Goal: Obtain resource: Obtain resource

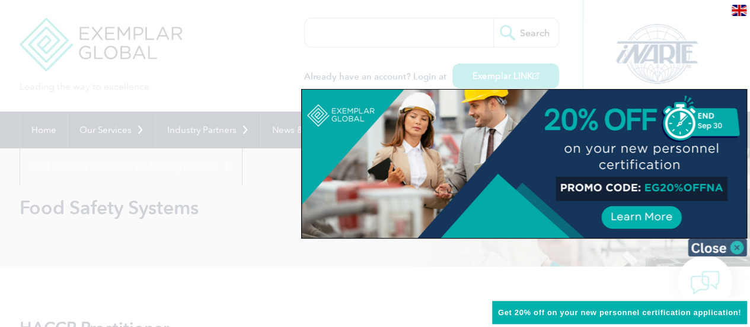
click at [739, 244] on img at bounding box center [717, 247] width 59 height 18
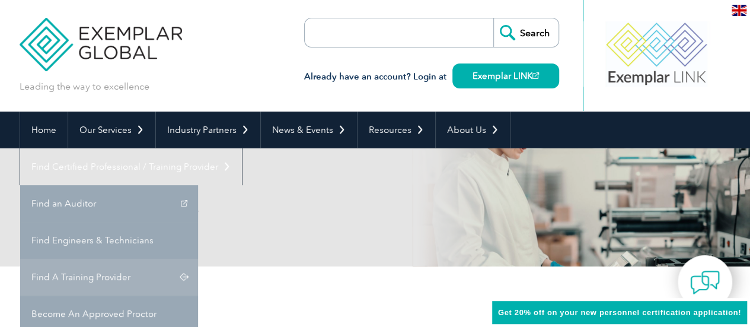
click at [198, 259] on link "Find A Training Provider" at bounding box center [109, 277] width 178 height 37
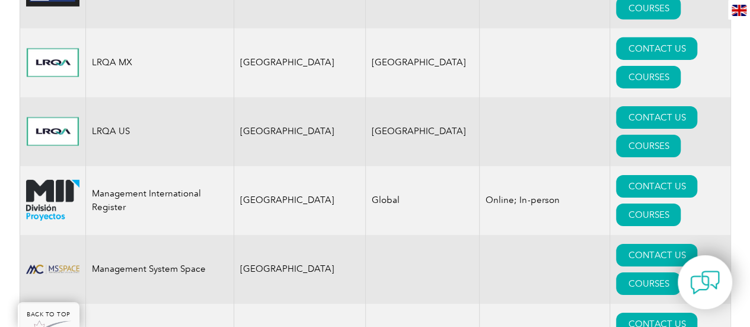
scroll to position [10933, 0]
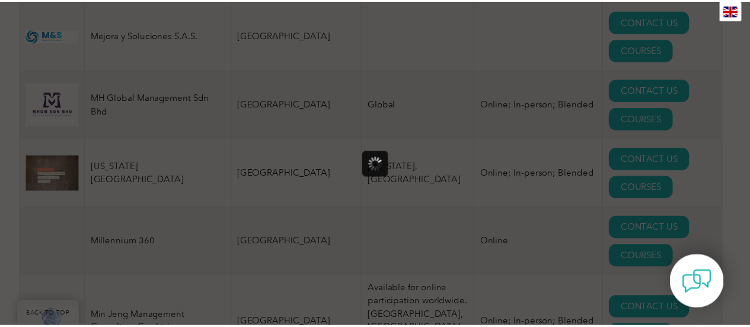
scroll to position [0, 0]
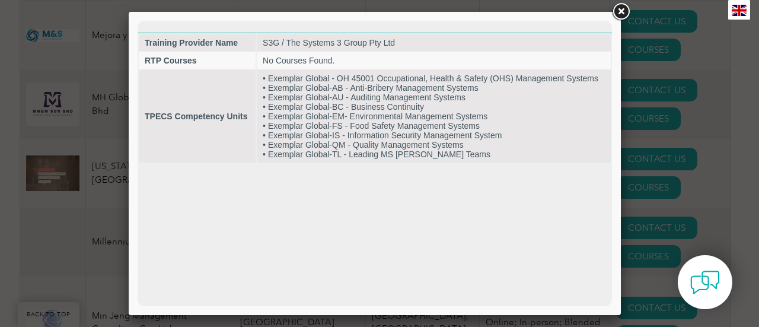
click at [623, 15] on link at bounding box center [620, 11] width 21 height 21
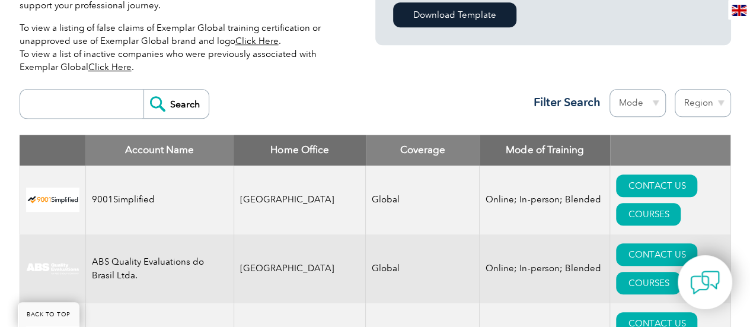
scroll to position [102, 0]
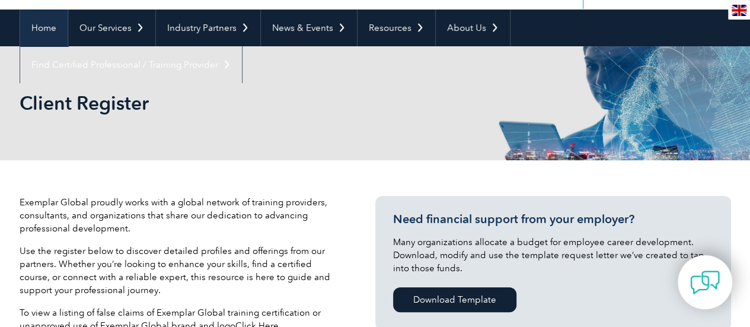
click at [52, 29] on link "Home" at bounding box center [43, 27] width 47 height 37
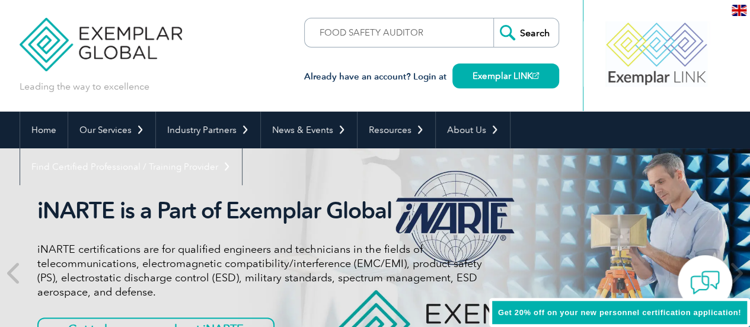
type input "FOOD SAFETY AUDITOR"
click at [493, 18] on input "Search" at bounding box center [525, 32] width 65 height 28
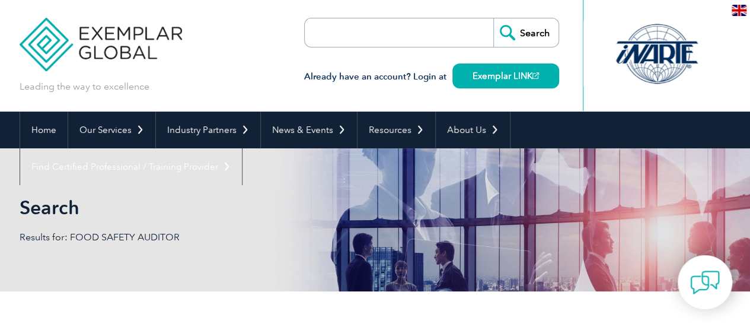
click at [424, 23] on input "search" at bounding box center [373, 32] width 125 height 28
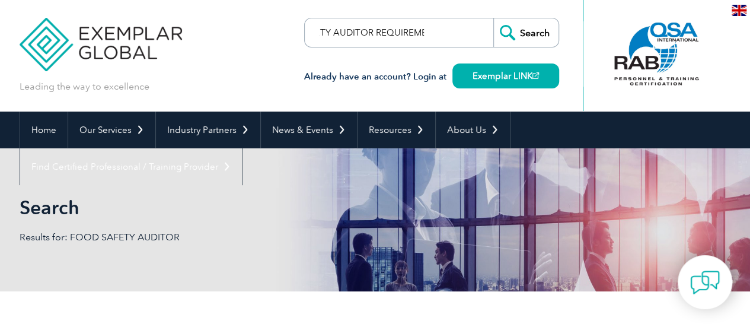
scroll to position [0, 62]
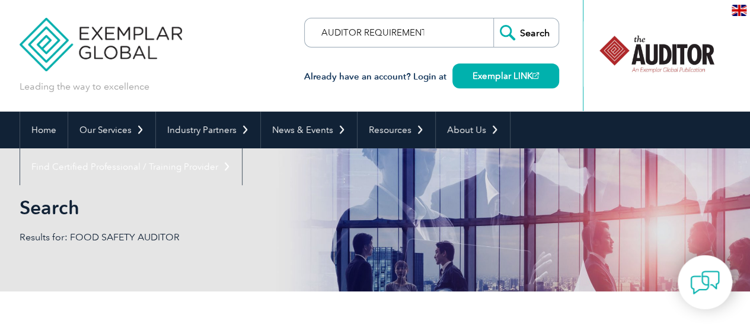
type input "FOOD SAFETY AUDITOR REQUIREMENT"
click at [493, 18] on input "Search" at bounding box center [525, 32] width 65 height 28
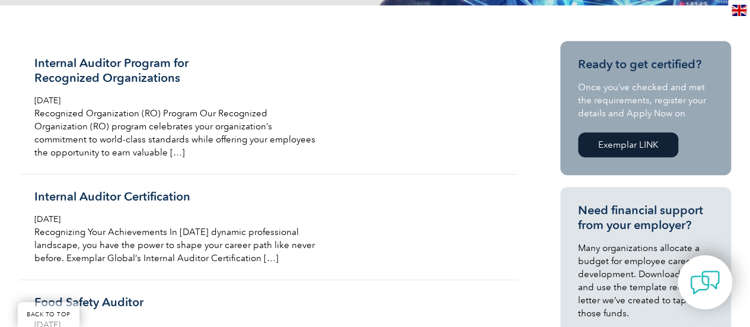
scroll to position [572, 0]
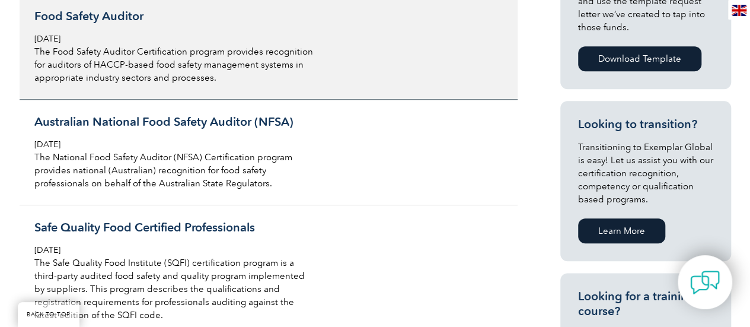
click at [120, 16] on h3 "Food Safety Auditor" at bounding box center [174, 16] width 281 height 15
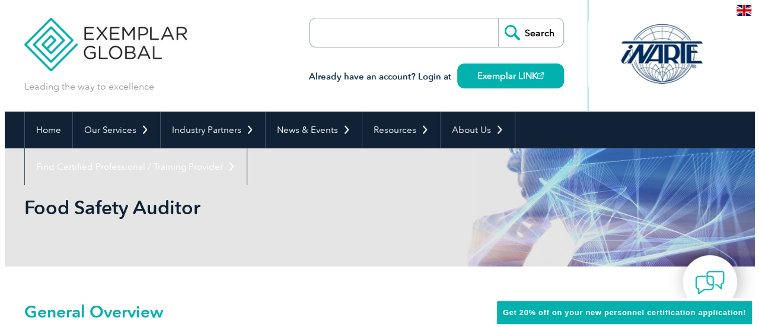
scroll to position [286, 0]
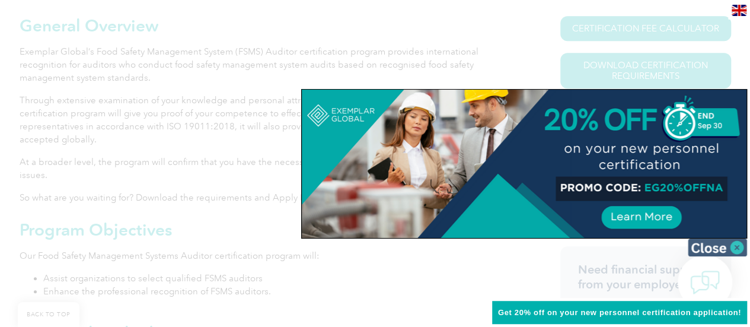
click at [704, 246] on img at bounding box center [717, 247] width 59 height 18
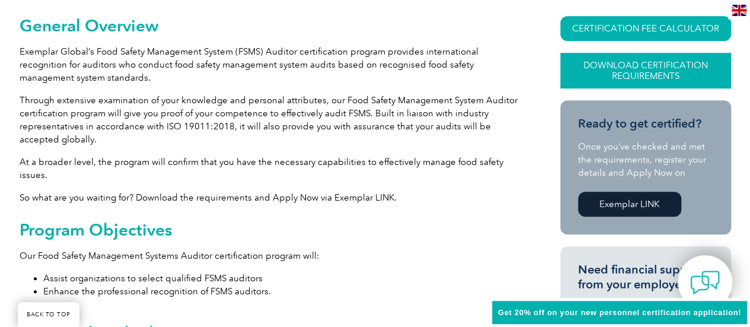
click at [674, 73] on link "Download Certification Requirements" at bounding box center [645, 71] width 171 height 36
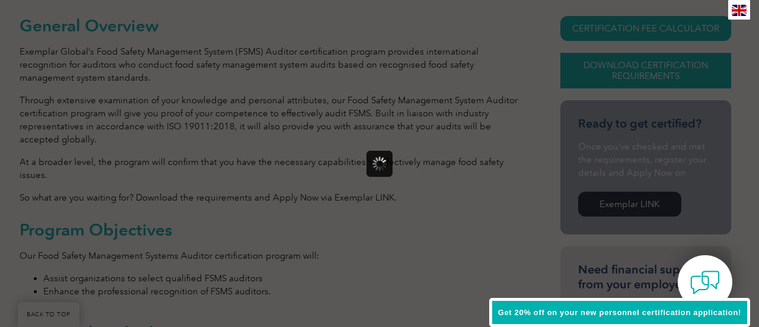
scroll to position [0, 0]
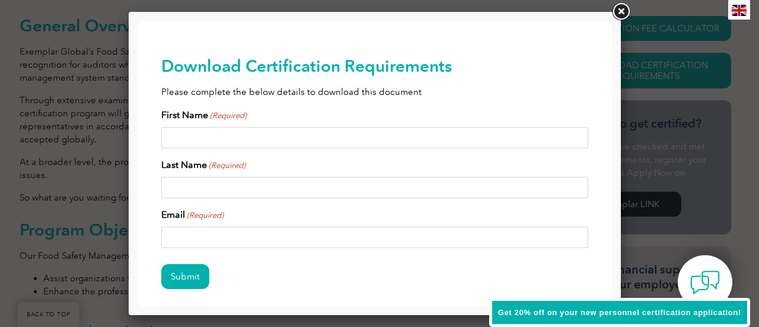
click at [496, 133] on input "First Name (Required)" at bounding box center [374, 137] width 427 height 21
type input "Jannel"
type input "Cedicol"
type input "jajacedicol@gmail.com"
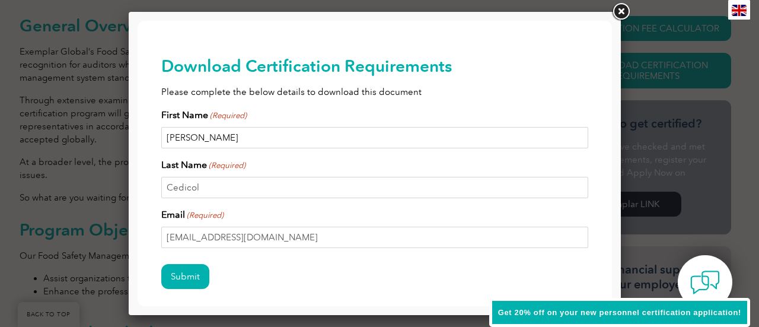
scroll to position [55, 0]
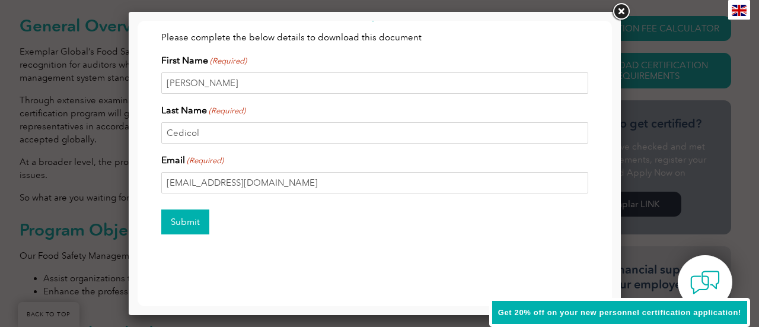
click at [192, 214] on input "Submit" at bounding box center [185, 221] width 48 height 25
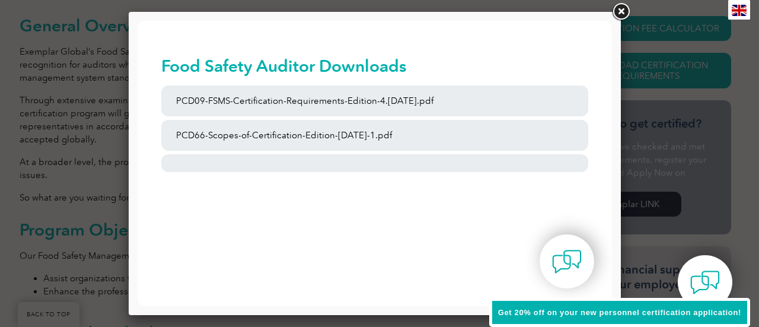
scroll to position [0, 0]
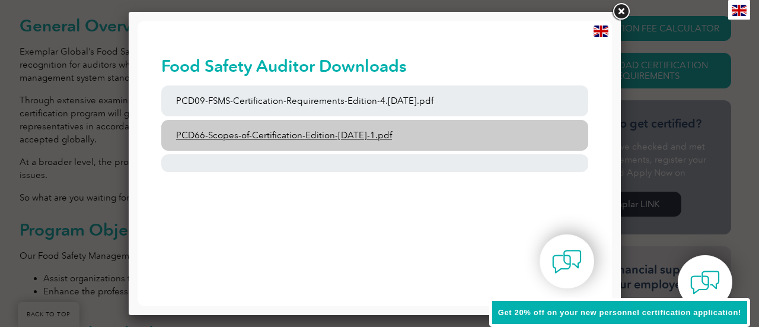
click at [359, 132] on link "PCD66-Scopes-of-Certification-Edition-6-September-2023-1.pdf" at bounding box center [374, 135] width 427 height 31
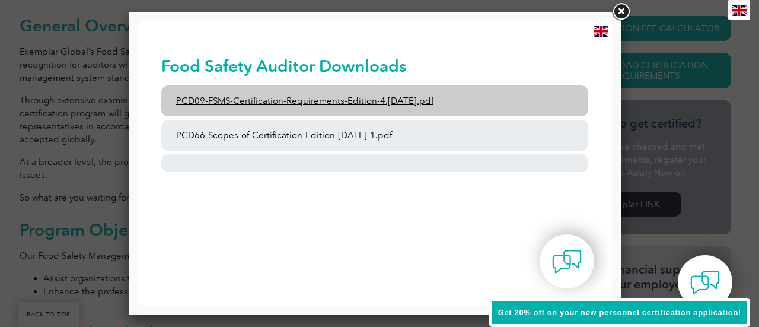
click at [406, 97] on link "PCD09-FSMS-Certification-Requirements-Edition-4.2-March-2023.pdf" at bounding box center [374, 100] width 427 height 31
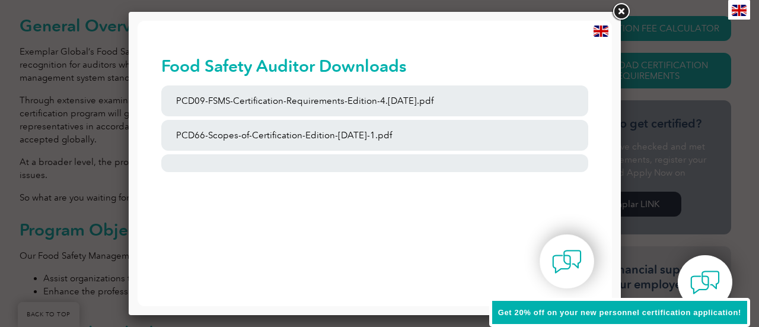
click at [625, 4] on link at bounding box center [620, 11] width 21 height 21
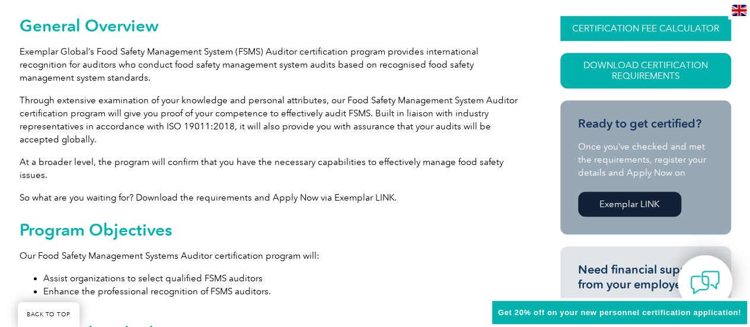
click at [626, 25] on link "CERTIFICATION FEE CALCULATOR" at bounding box center [645, 28] width 171 height 25
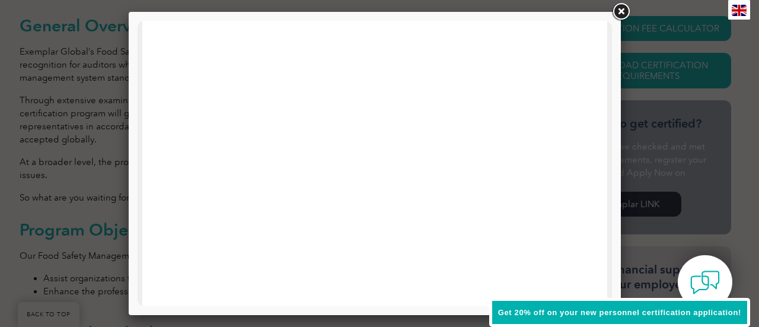
drag, startPoint x: 607, startPoint y: 155, endPoint x: 753, endPoint y: 76, distance: 165.8
click at [617, 8] on link at bounding box center [620, 11] width 21 height 21
